Goal: Communication & Community: Participate in discussion

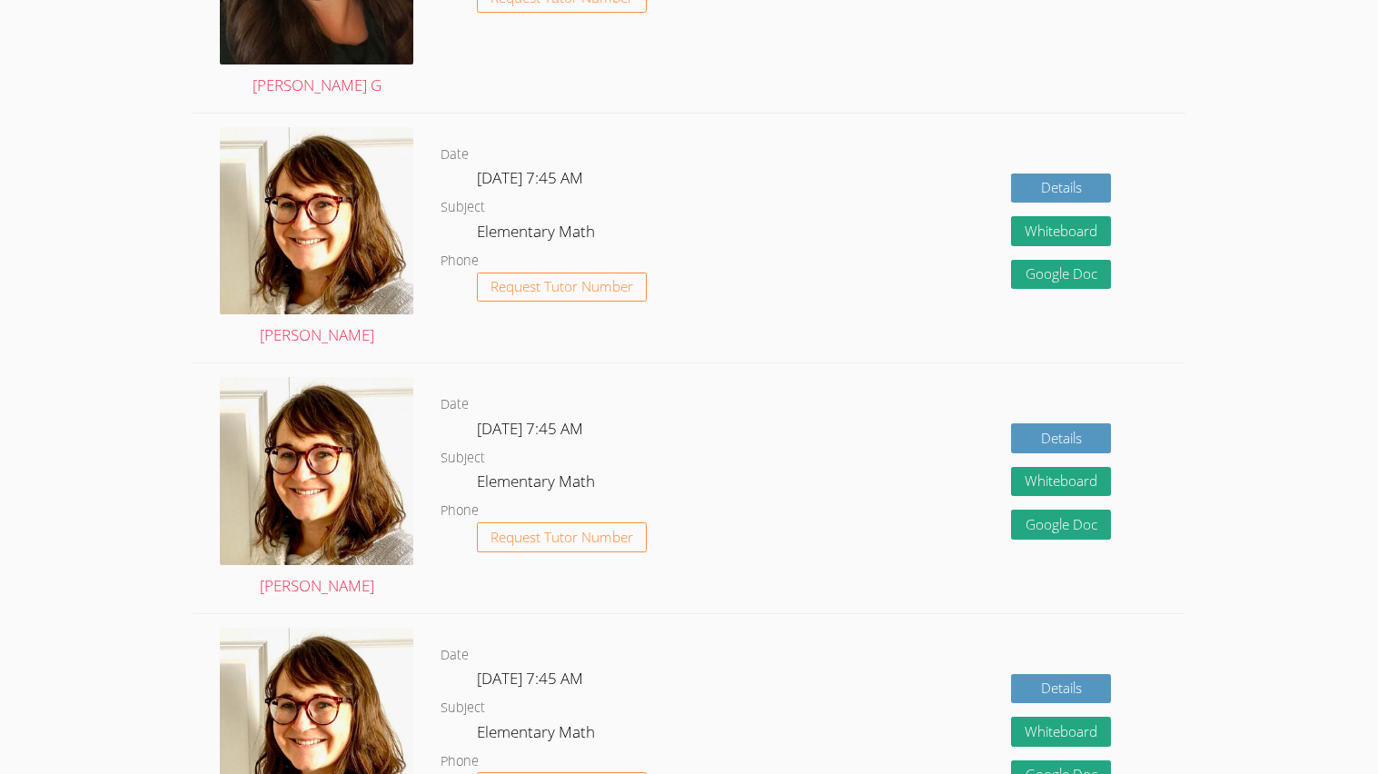
scroll to position [652, 0]
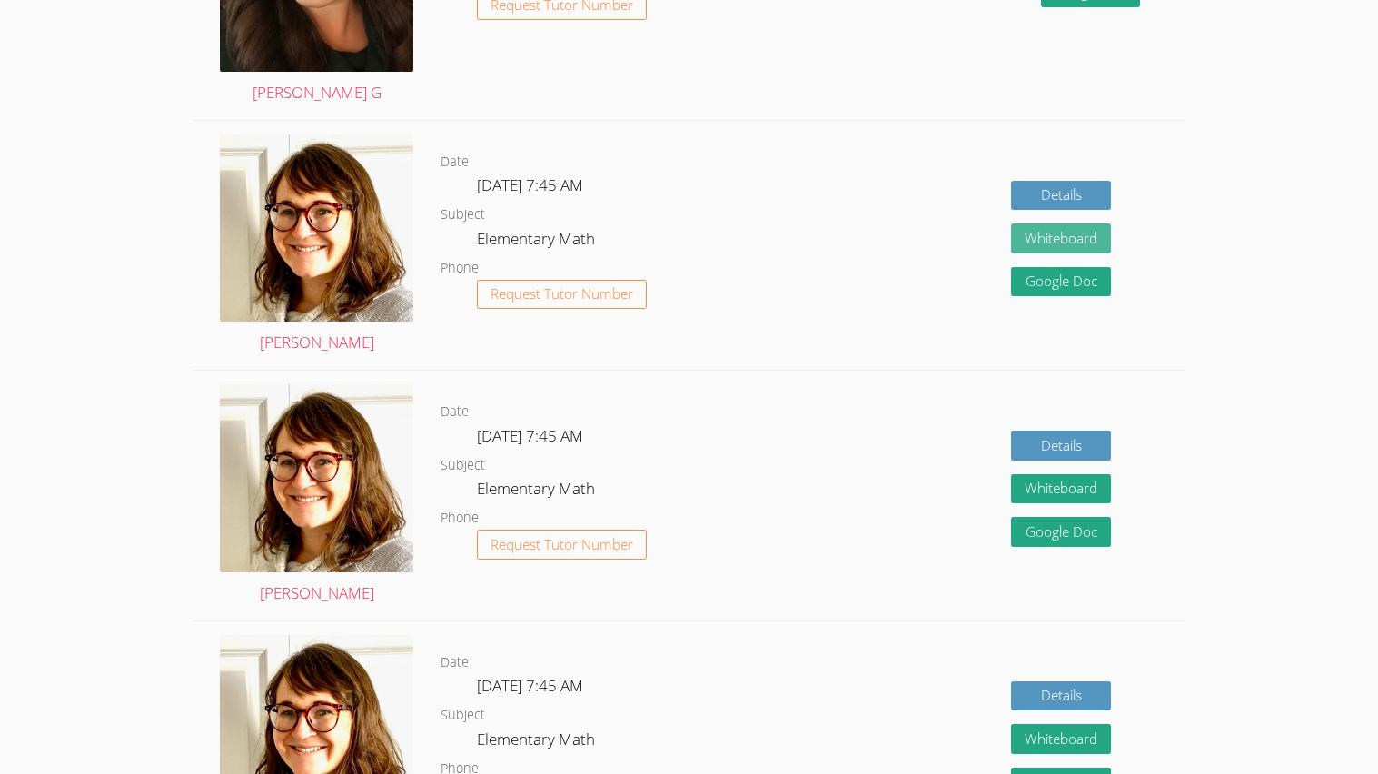
click at [1065, 233] on button "Whiteboard" at bounding box center [1061, 238] width 100 height 30
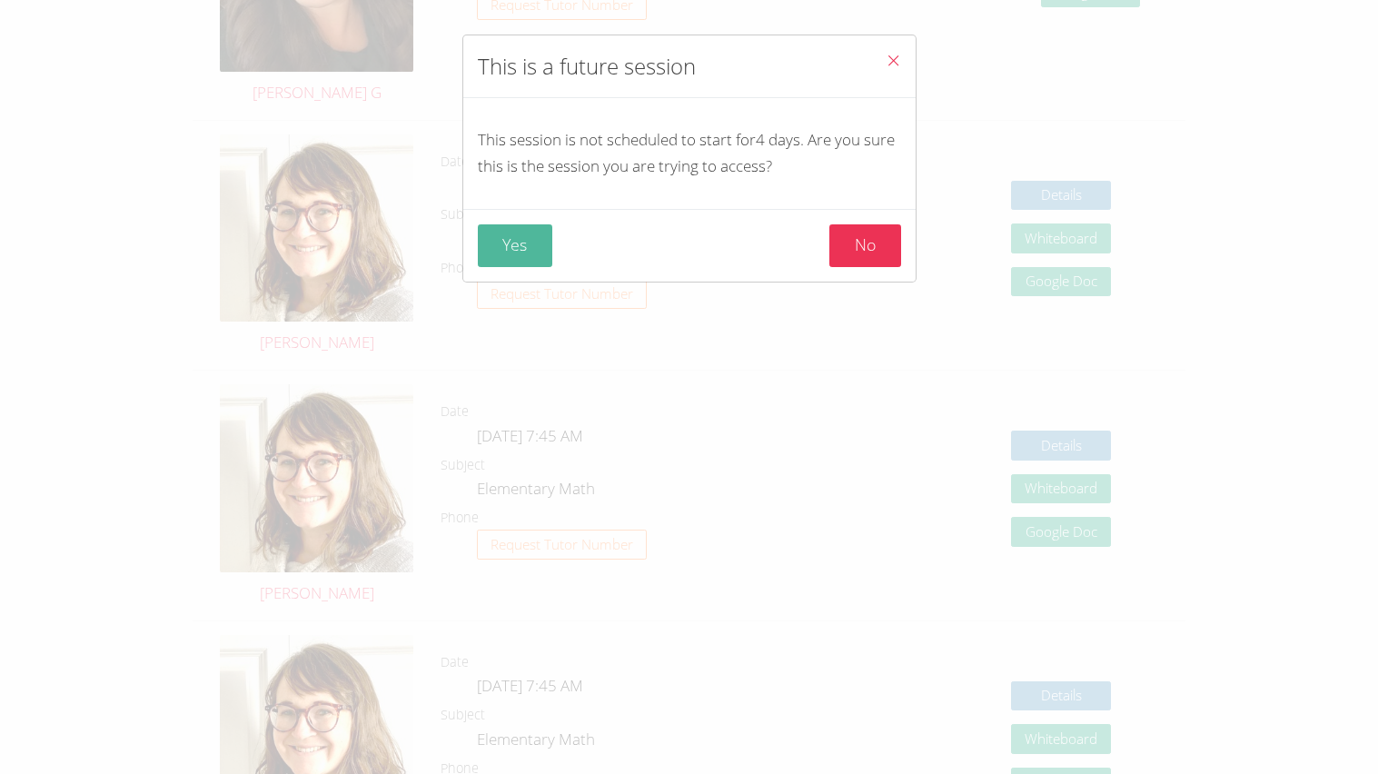
click at [519, 237] on button "Yes" at bounding box center [515, 245] width 75 height 43
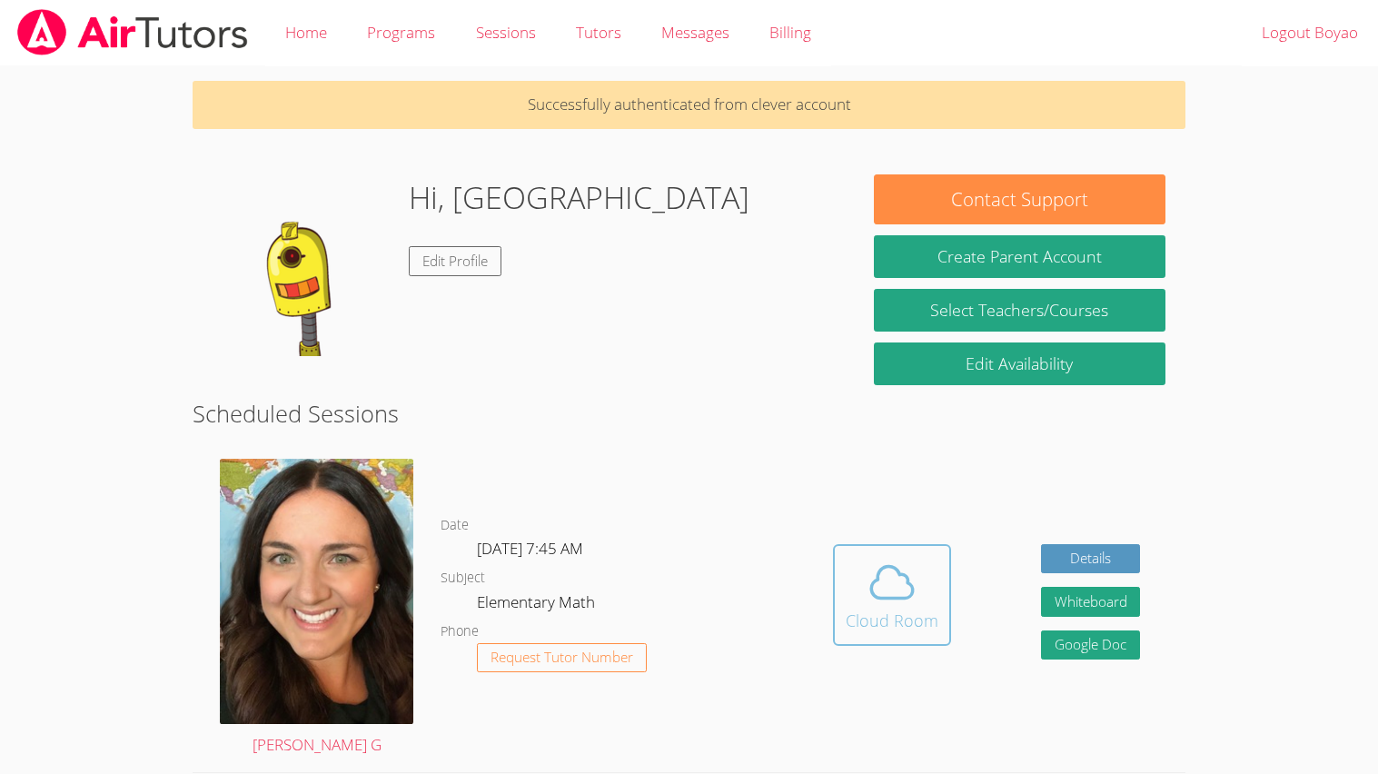
click at [922, 611] on div "Cloud Room" at bounding box center [892, 620] width 93 height 25
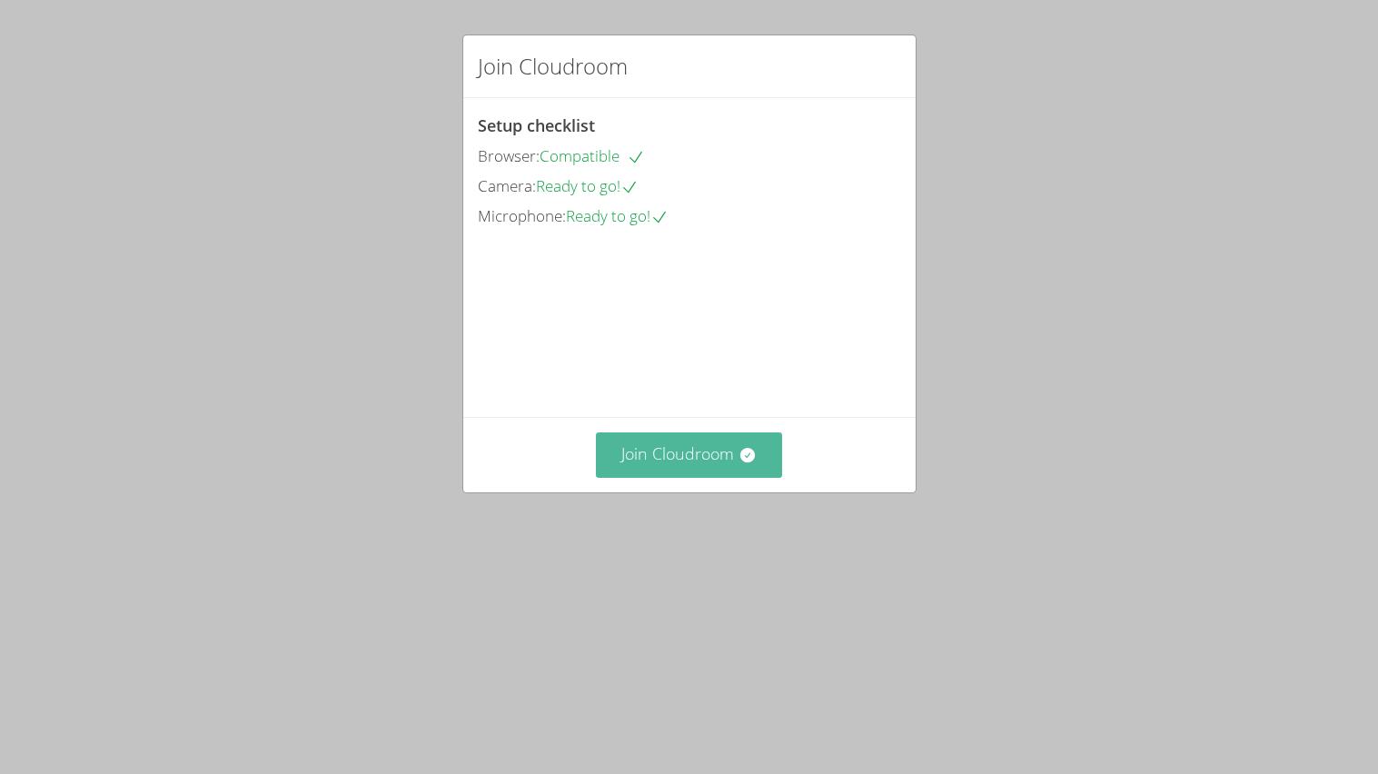
click at [657, 477] on button "Join Cloudroom" at bounding box center [689, 454] width 186 height 45
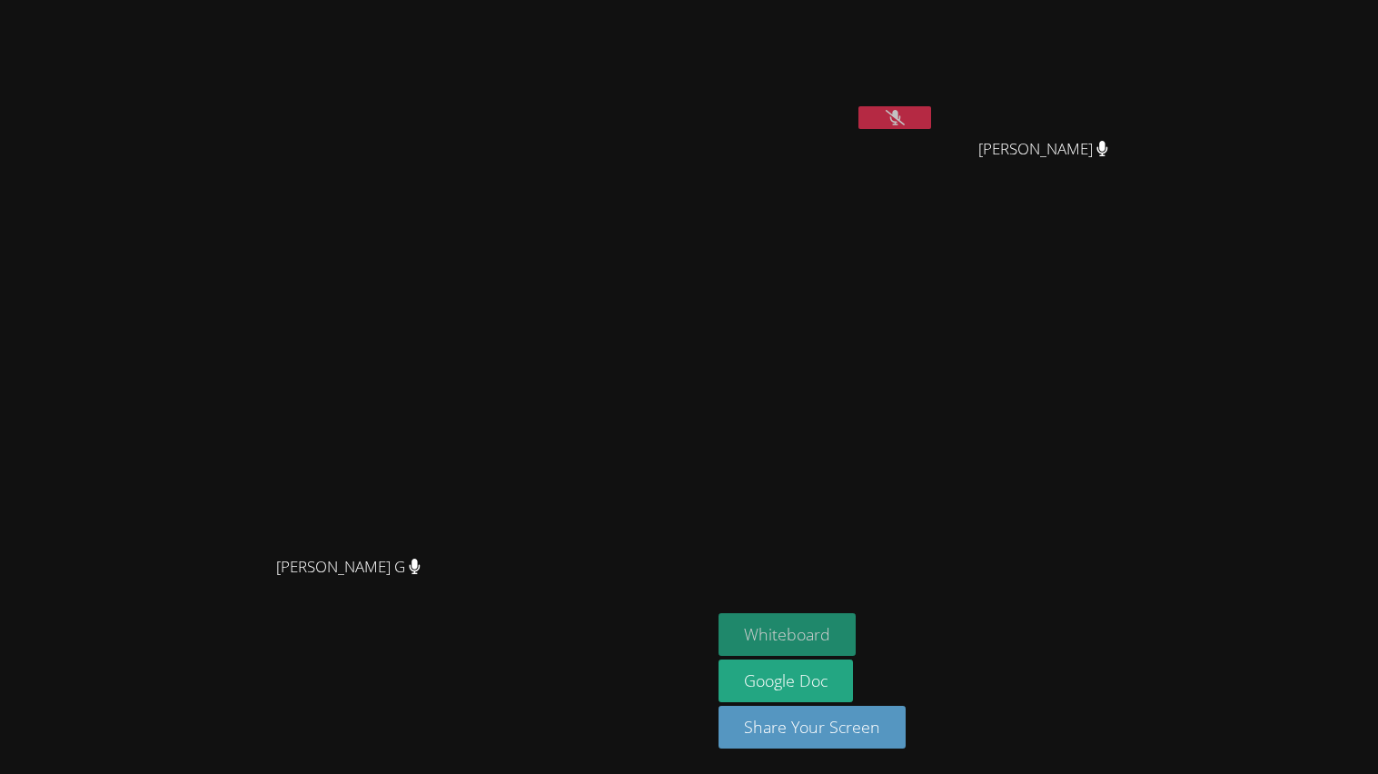
click at [856, 629] on button "Whiteboard" at bounding box center [787, 634] width 137 height 43
click at [935, 277] on video at bounding box center [827, 270] width 216 height 122
click at [856, 626] on button "Whiteboard" at bounding box center [787, 634] width 137 height 43
click at [974, 603] on aside "Boyao Wang Kurt Emmanuel Lugtu Kurt Emmanuel Lugtu Husna Saleh Husna Saleh Whit…" at bounding box center [938, 387] width 454 height 774
click at [856, 621] on button "Whiteboard" at bounding box center [787, 634] width 137 height 43
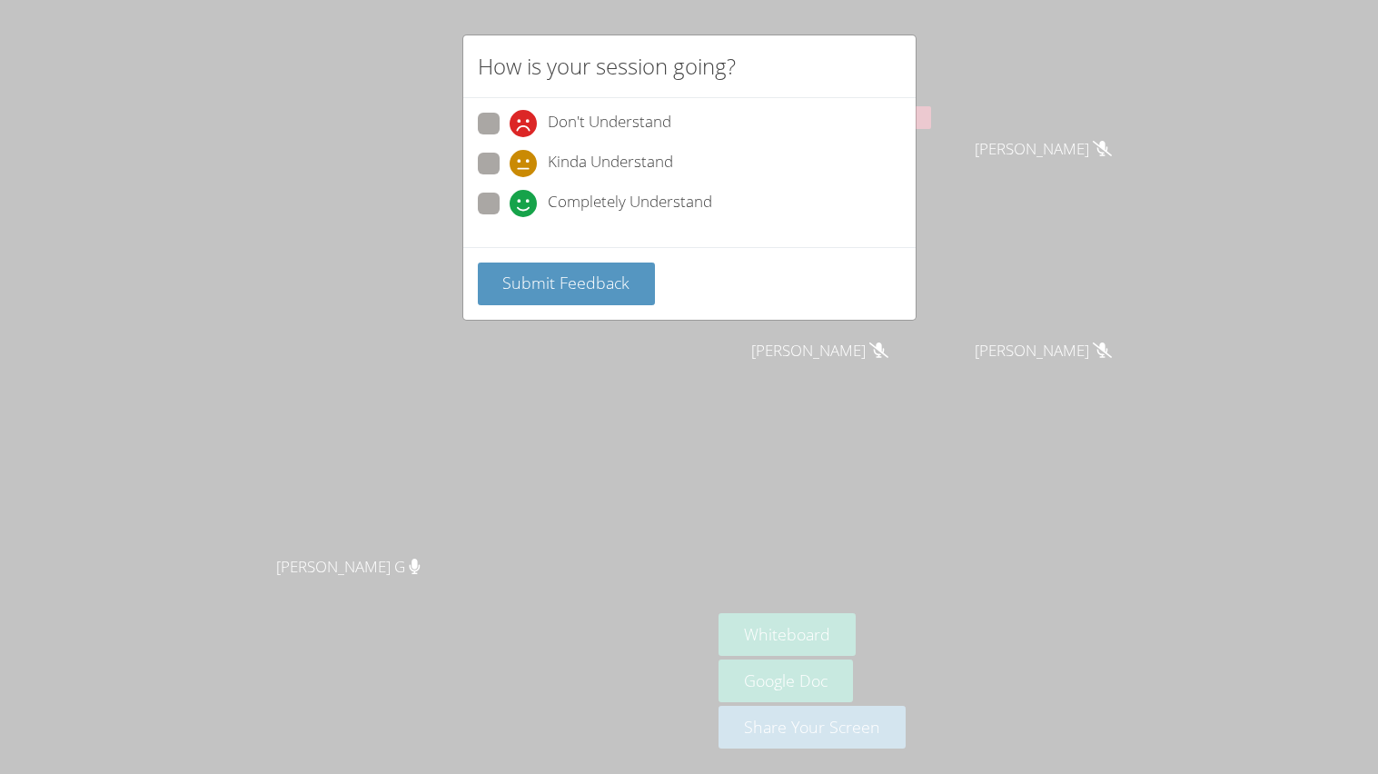
click at [562, 193] on span "Completely Understand" at bounding box center [630, 203] width 164 height 27
click at [525, 193] on input "Completely Understand" at bounding box center [517, 200] width 15 height 15
radio input "true"
click at [510, 217] on span at bounding box center [510, 217] width 0 height 0
click at [510, 195] on input "Completely Understand" at bounding box center [517, 200] width 15 height 15
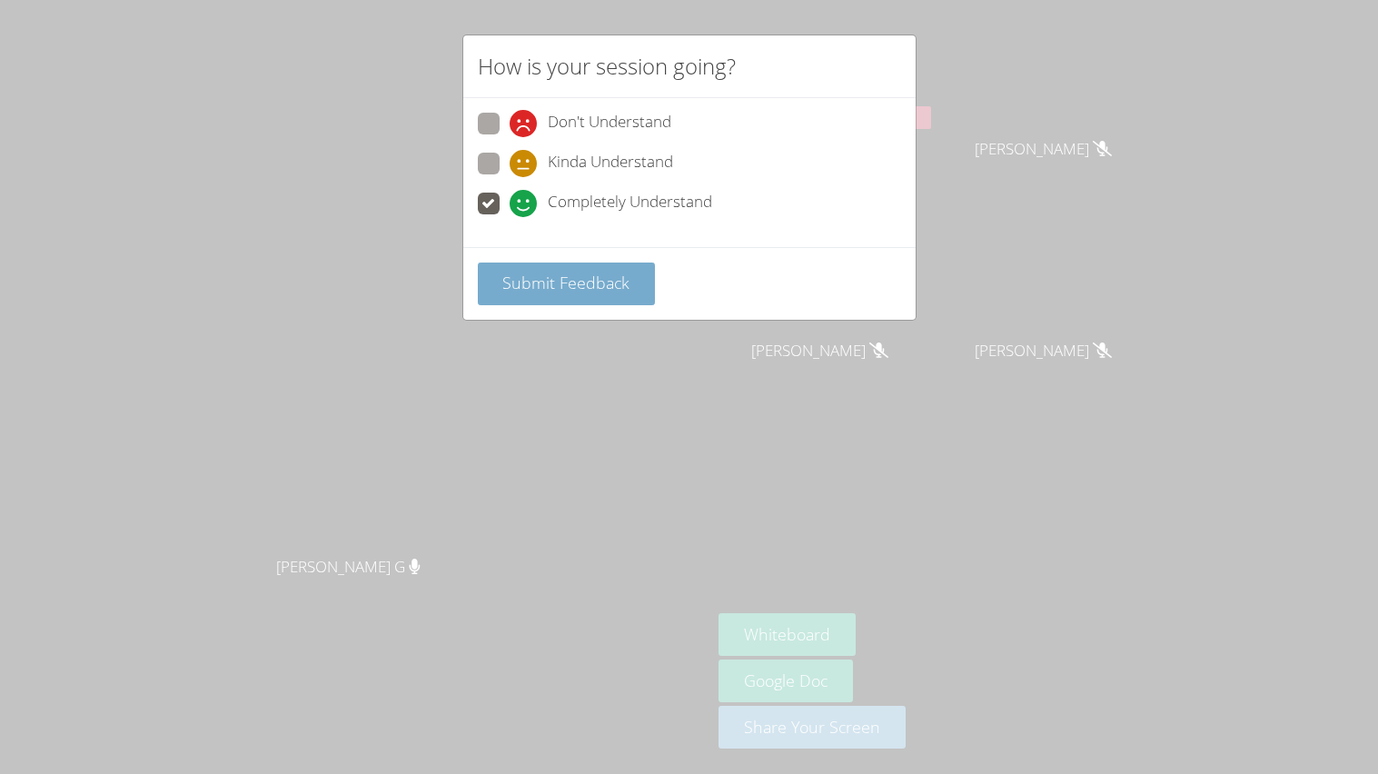
click at [560, 294] on button "Submit Feedback" at bounding box center [567, 284] width 178 height 43
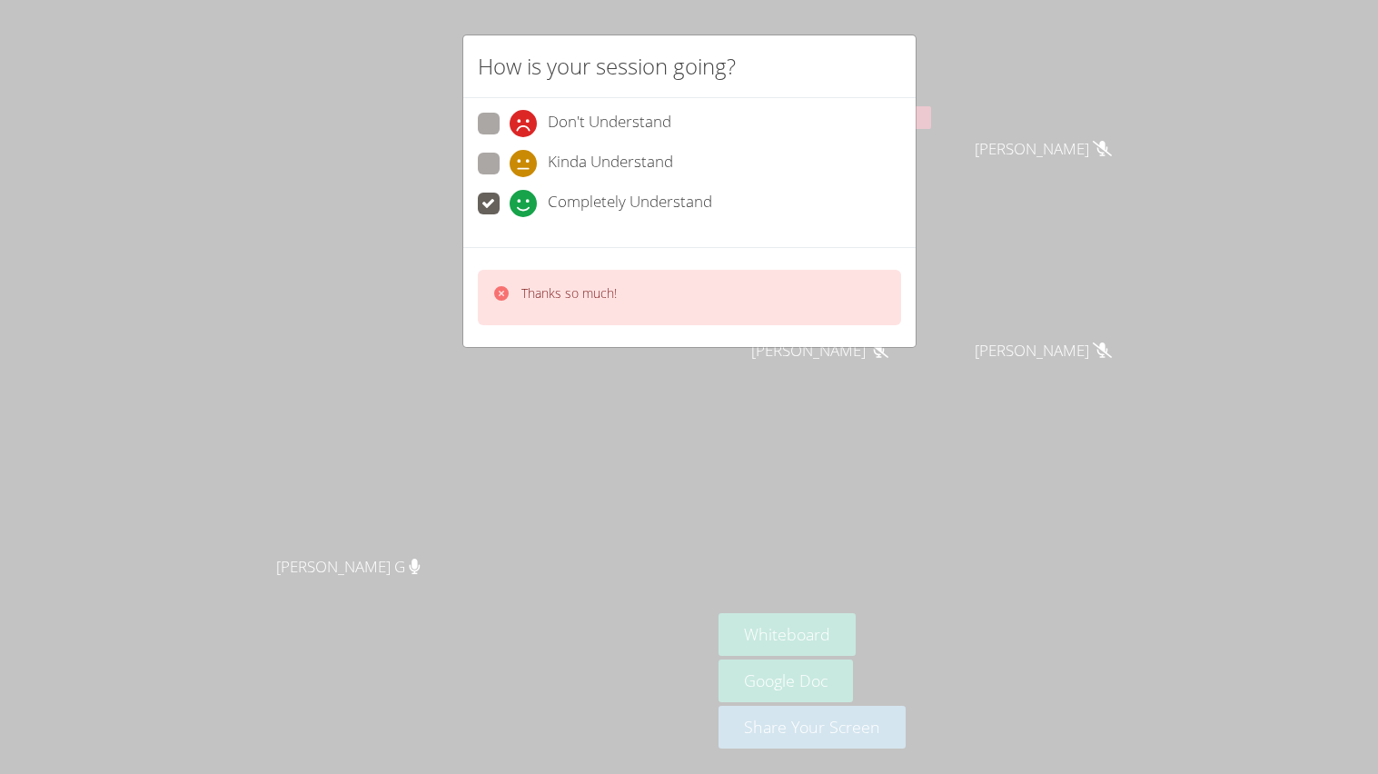
click at [583, 612] on div "How is your session going? Don't Understand Kinda Understand Completely Underst…" at bounding box center [689, 387] width 1378 height 774
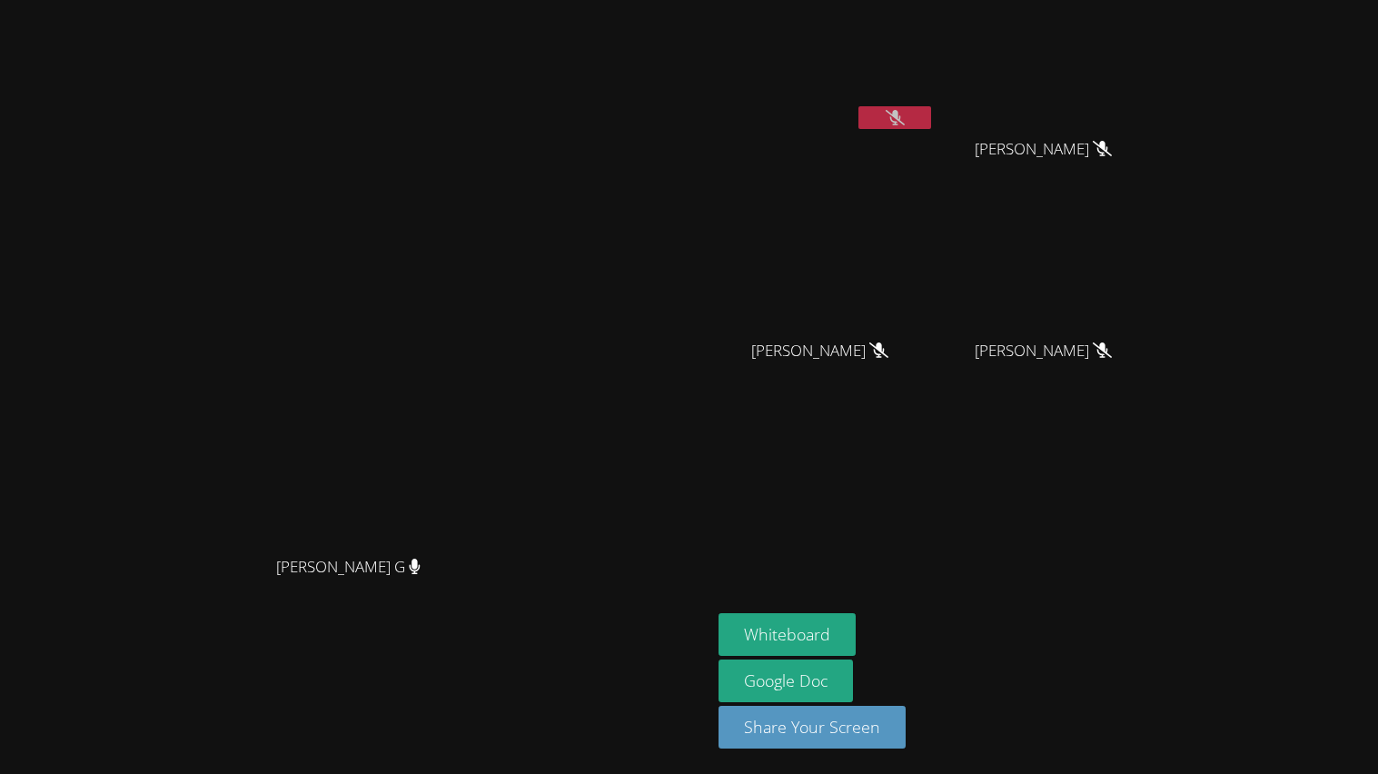
click at [492, 389] on video at bounding box center [356, 350] width 273 height 392
click at [856, 633] on button "Whiteboard" at bounding box center [787, 634] width 137 height 43
click at [897, 232] on video at bounding box center [827, 270] width 216 height 122
click at [451, 182] on video at bounding box center [356, 350] width 273 height 392
click at [220, 307] on video at bounding box center [356, 350] width 273 height 392
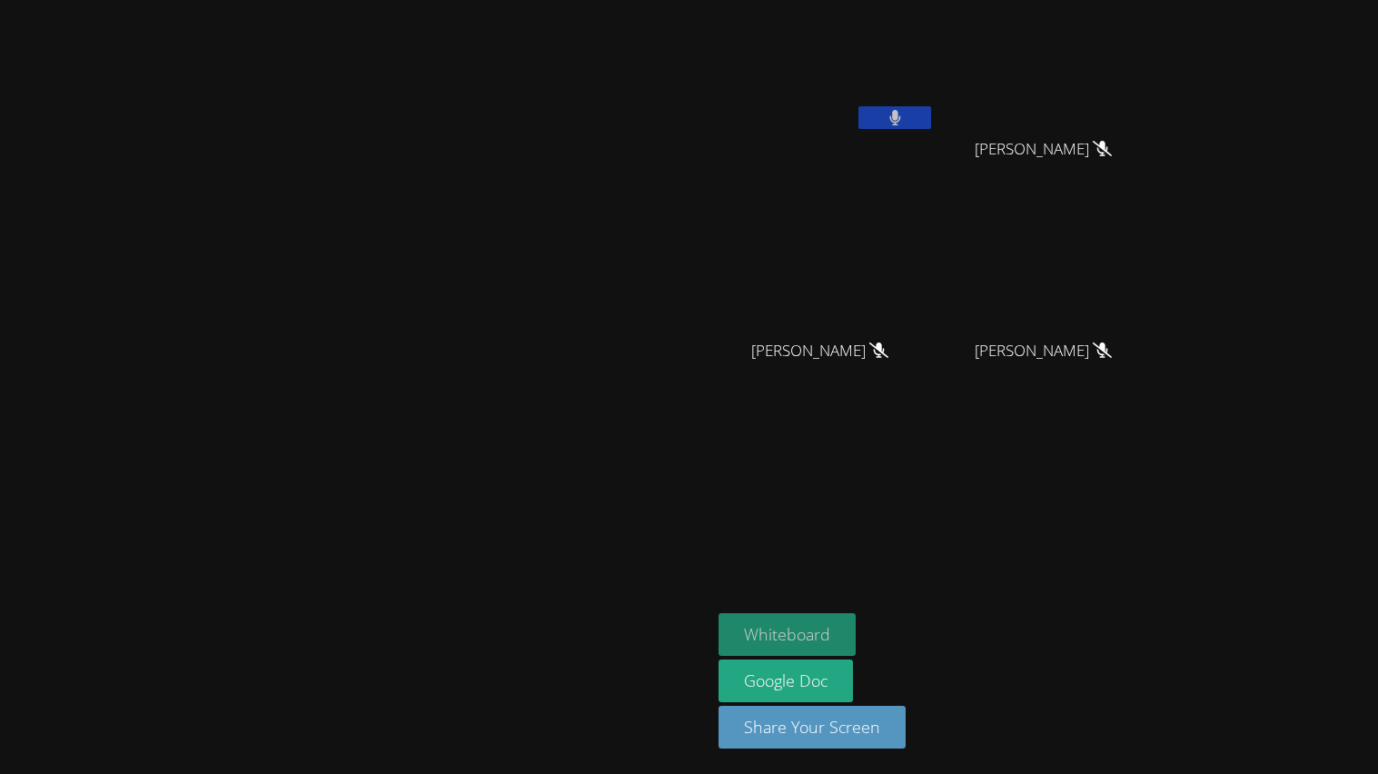
click at [856, 629] on button "Whiteboard" at bounding box center [787, 634] width 137 height 43
click at [931, 107] on button at bounding box center [894, 117] width 73 height 23
